Goal: Find specific page/section: Find specific page/section

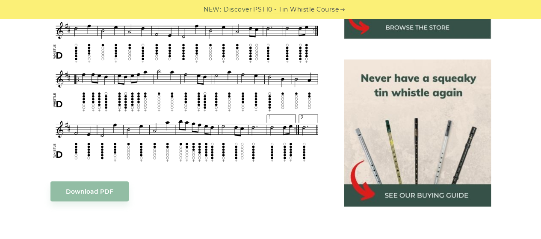
scroll to position [528, 0]
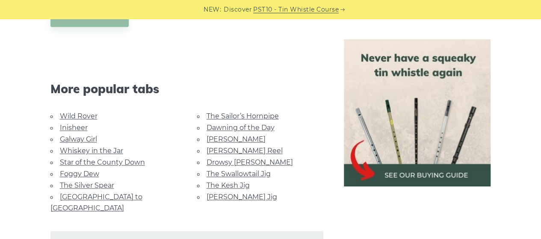
click at [229, 193] on link "[PERSON_NAME] Jig" at bounding box center [242, 197] width 71 height 8
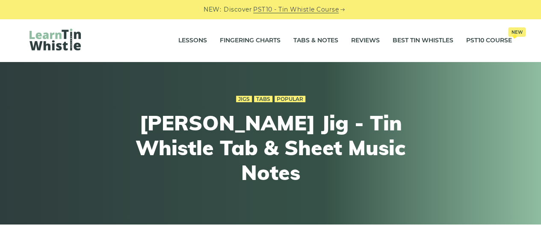
click at [56, 49] on img at bounding box center [55, 40] width 51 height 22
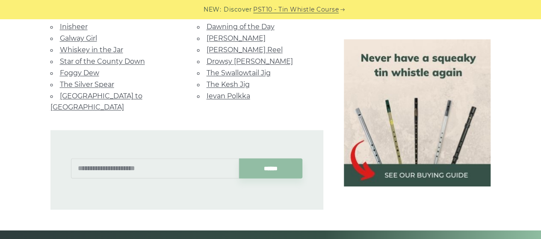
scroll to position [631, 0]
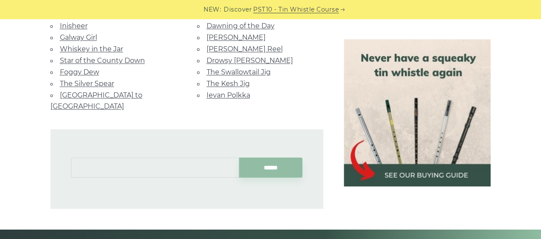
click at [143, 157] on input "text" at bounding box center [155, 167] width 168 height 20
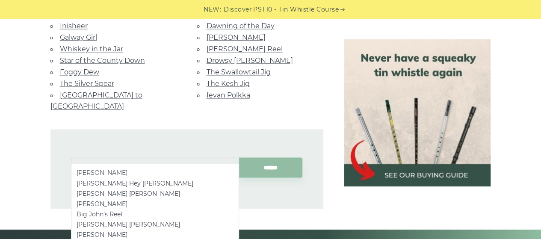
click at [119, 173] on li "John Ryan’s" at bounding box center [155, 173] width 157 height 10
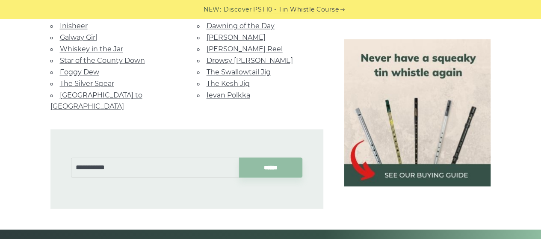
type input "**********"
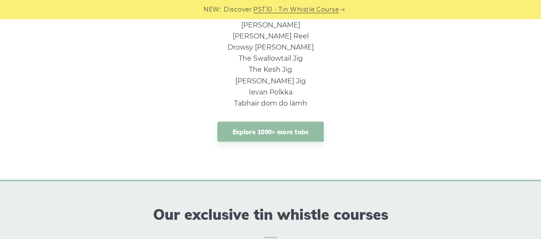
scroll to position [653, 0]
